Goal: Find specific page/section

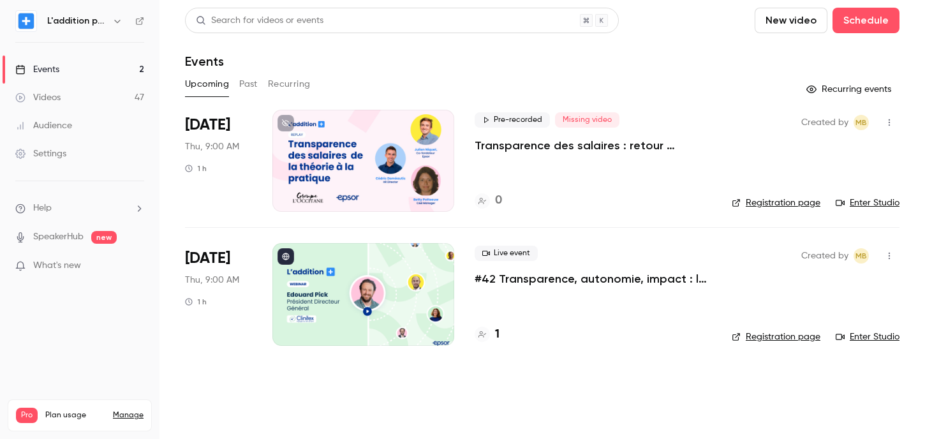
click at [607, 145] on p "Transparence des salaires : retour d'expérience de L'Occitane" at bounding box center [593, 145] width 237 height 15
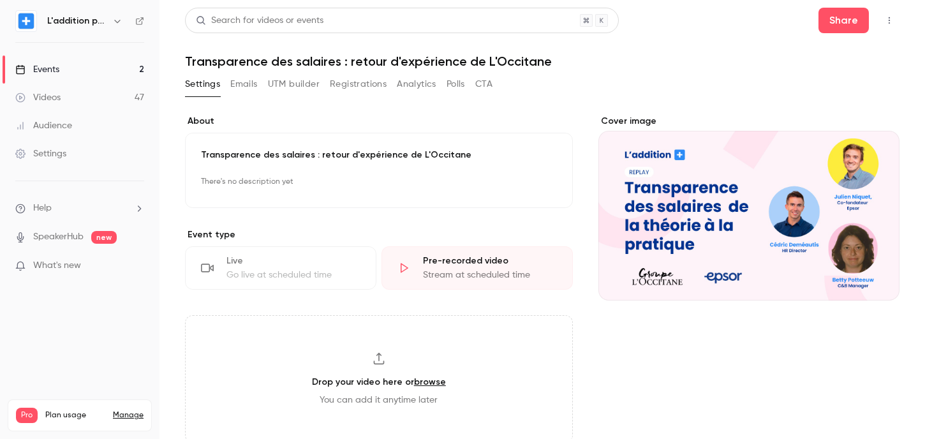
click at [885, 21] on icon "button" at bounding box center [889, 20] width 10 height 9
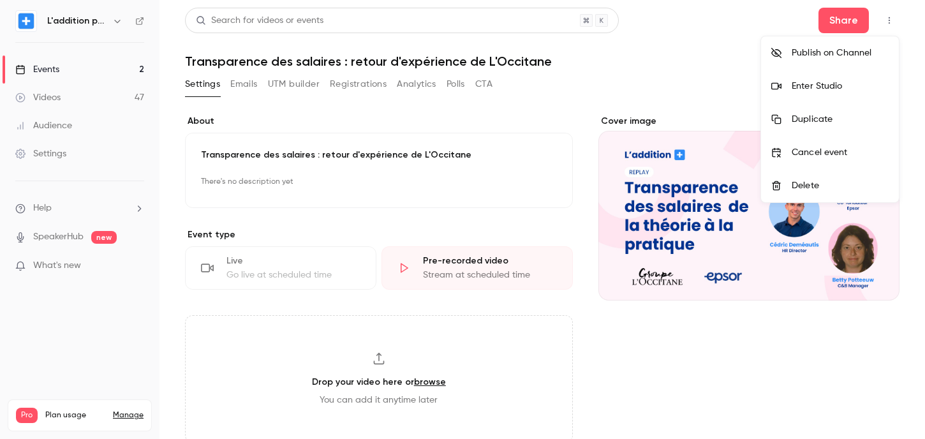
click at [684, 43] on div at bounding box center [462, 219] width 925 height 439
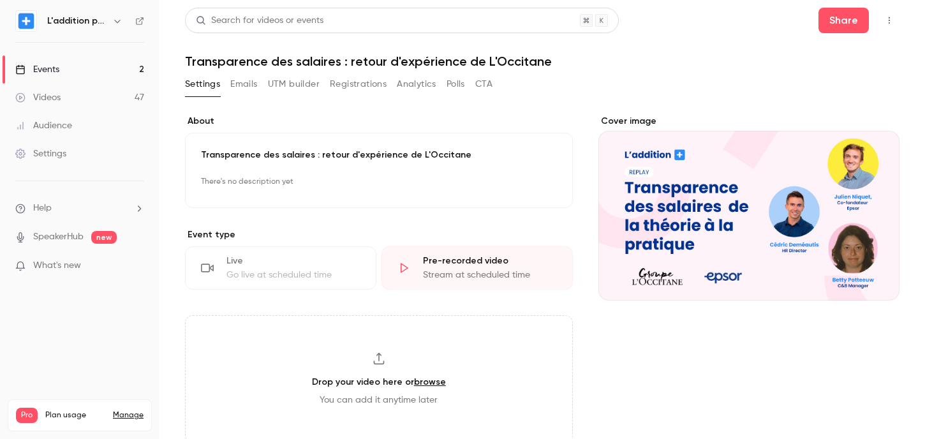
click at [68, 76] on link "Events 2" at bounding box center [79, 69] width 159 height 28
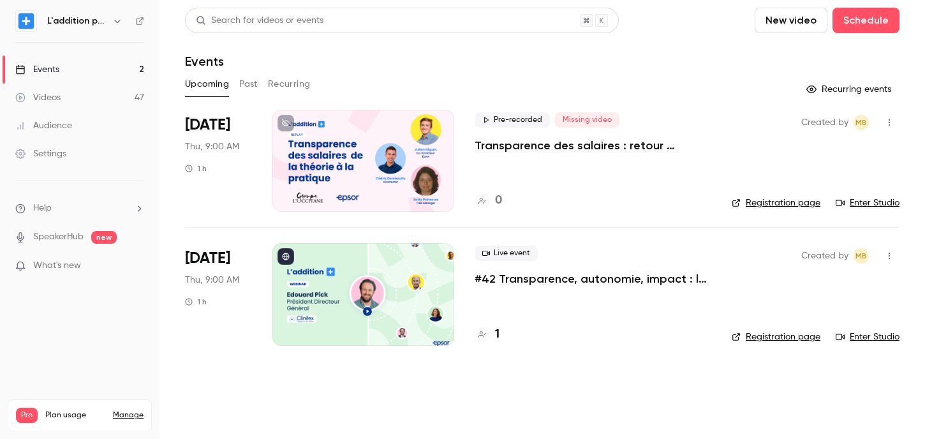
click at [415, 80] on div "Upcoming Past Recurring" at bounding box center [542, 84] width 714 height 20
